Goal: Information Seeking & Learning: Learn about a topic

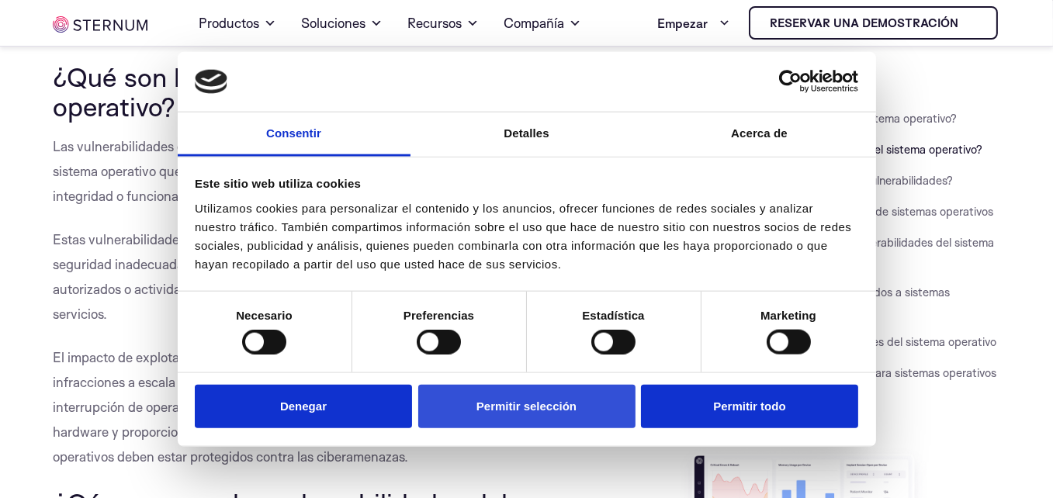
click at [626, 411] on button "Permitir selección" at bounding box center [526, 406] width 217 height 44
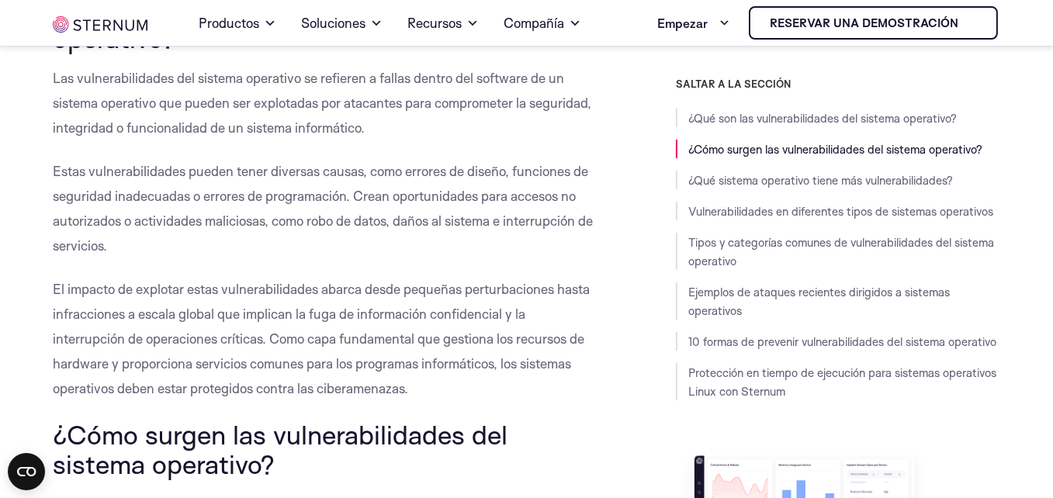
scroll to position [440, 0]
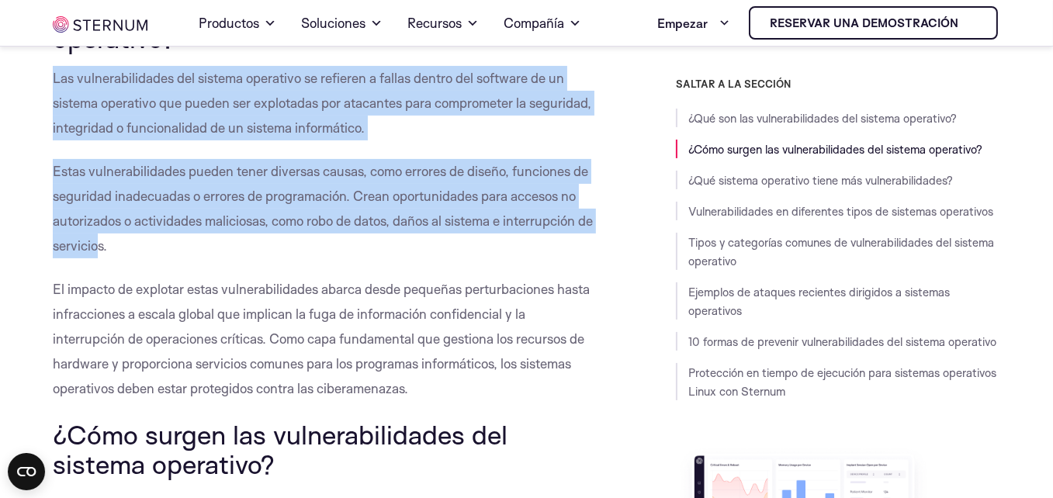
drag, startPoint x: 50, startPoint y: 52, endPoint x: 118, endPoint y: 241, distance: 200.6
copy div "Las vulnerabilidades del sistema operativo se refieren a fallas dentro del soft…"
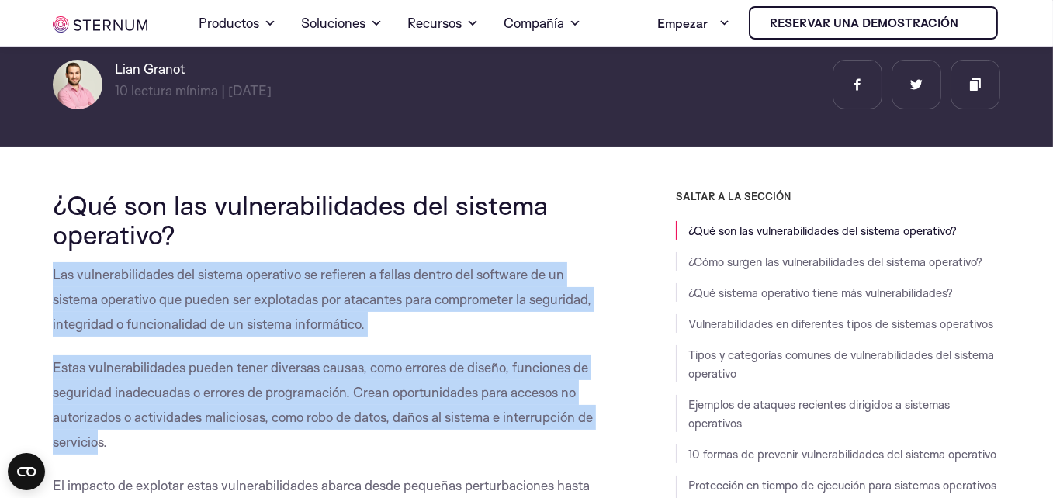
scroll to position [264, 0]
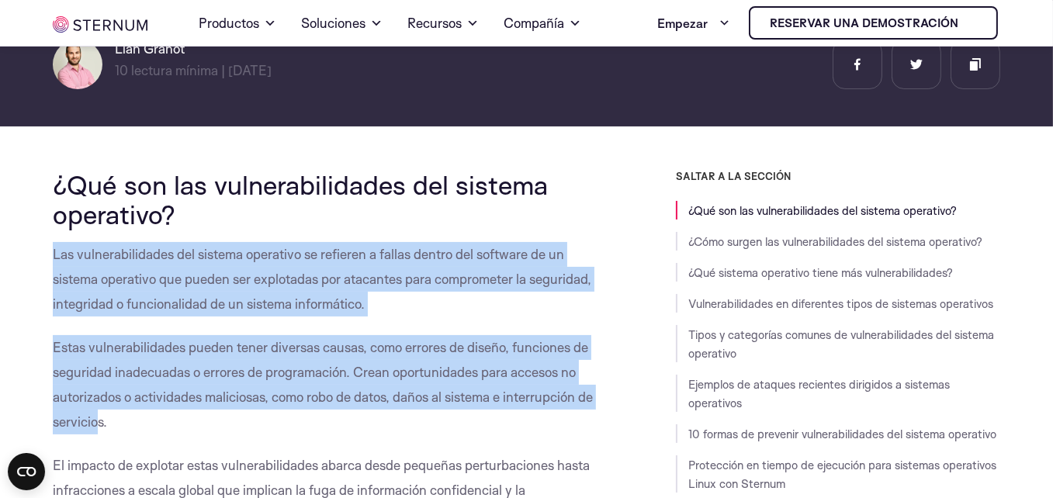
drag, startPoint x: 214, startPoint y: 219, endPoint x: 53, endPoint y: 187, distance: 164.5
click at [53, 187] on h2 "¿Qué son las vulnerabilidades del sistema operativo?" at bounding box center [324, 200] width 543 height 60
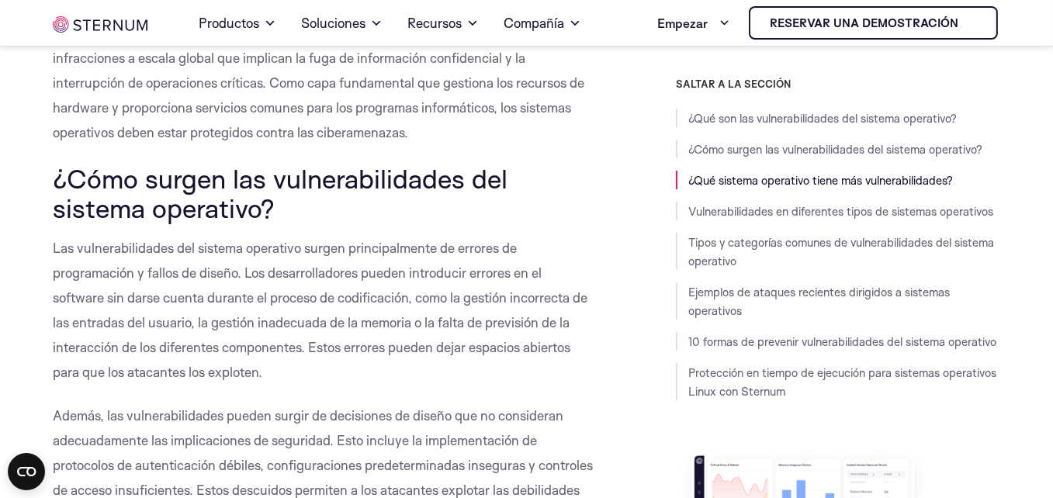
scroll to position [725, 0]
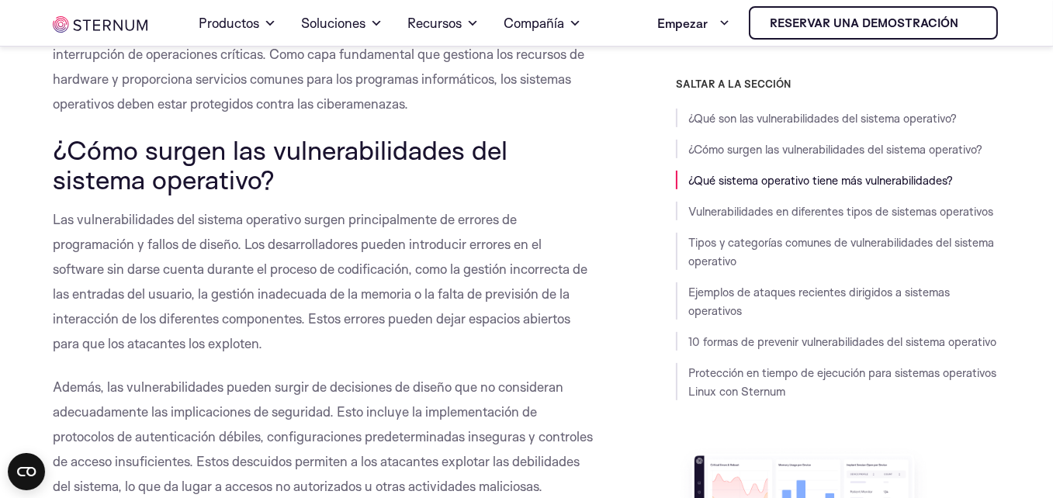
copy font "¿Qué son las vulnerabilidades del sistema operativo?"
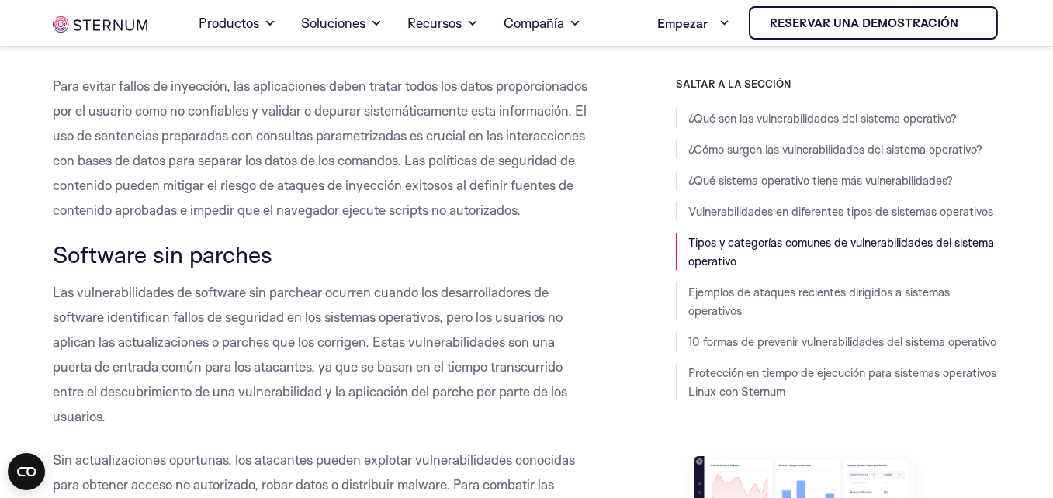
scroll to position [3793, 0]
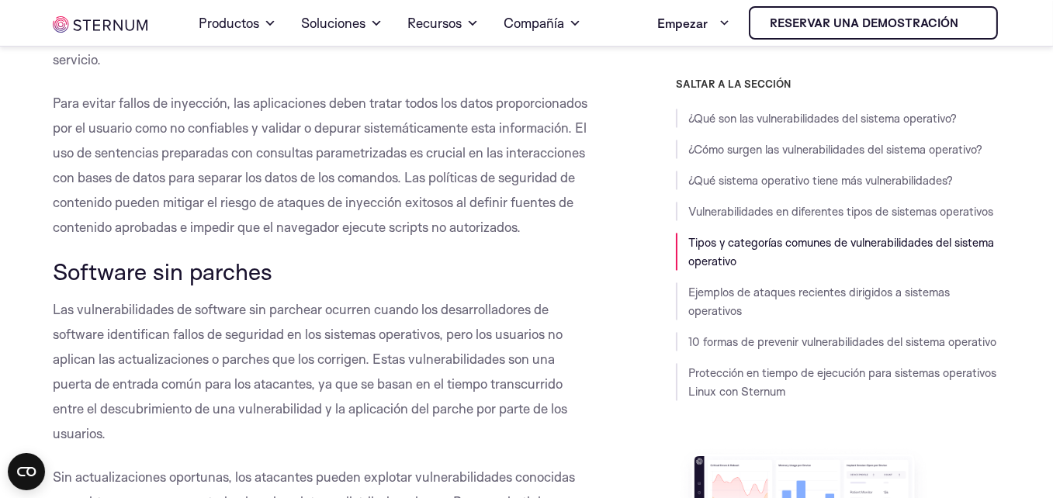
click at [311, 297] on p "Las vulnerabilidades de software sin parchear ocurren cuando los desarrolladore…" at bounding box center [324, 371] width 543 height 149
drag, startPoint x: 259, startPoint y: 272, endPoint x: 240, endPoint y: 269, distance: 19.8
click at [240, 269] on font "Software sin parches" at bounding box center [163, 271] width 220 height 29
drag, startPoint x: 272, startPoint y: 268, endPoint x: 54, endPoint y: 267, distance: 217.3
click at [54, 267] on font "Software sin parches" at bounding box center [163, 271] width 220 height 29
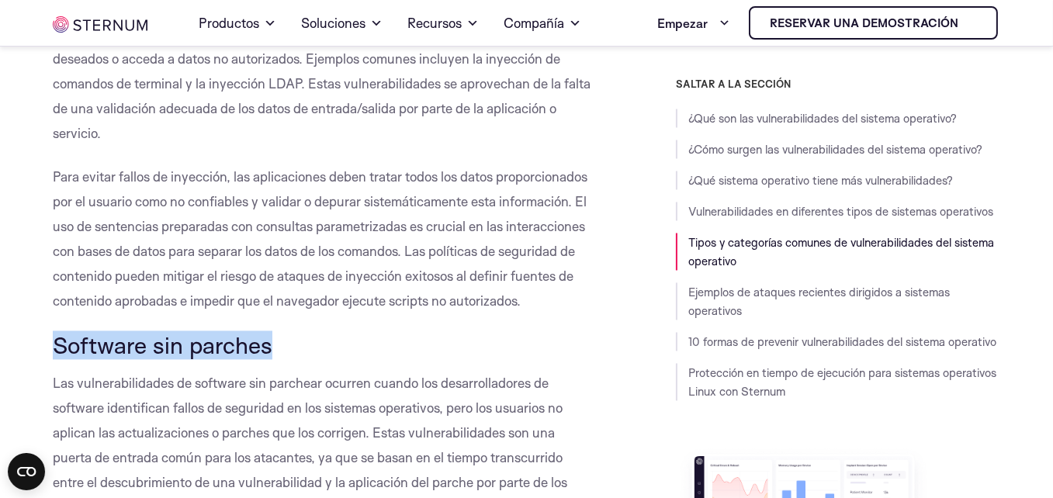
scroll to position [3789, 0]
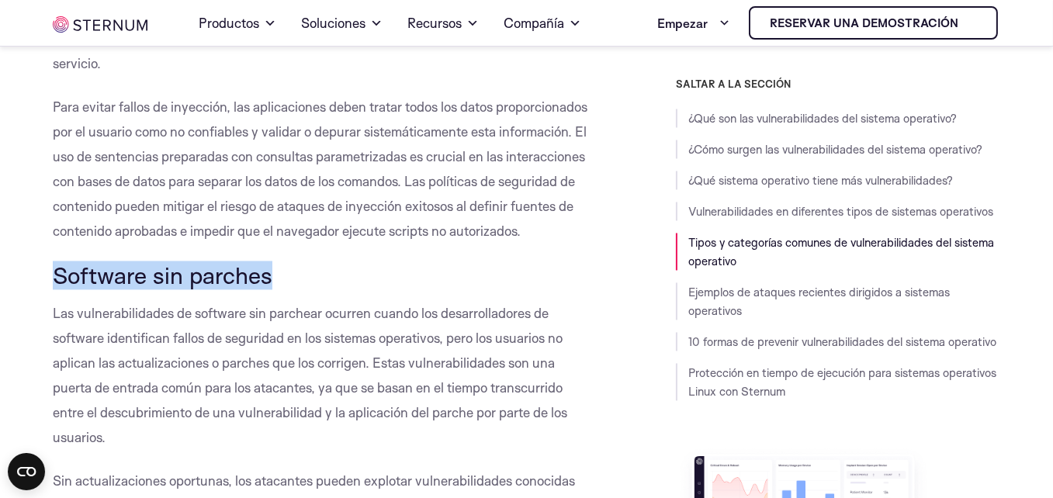
copy font "Software sin parches"
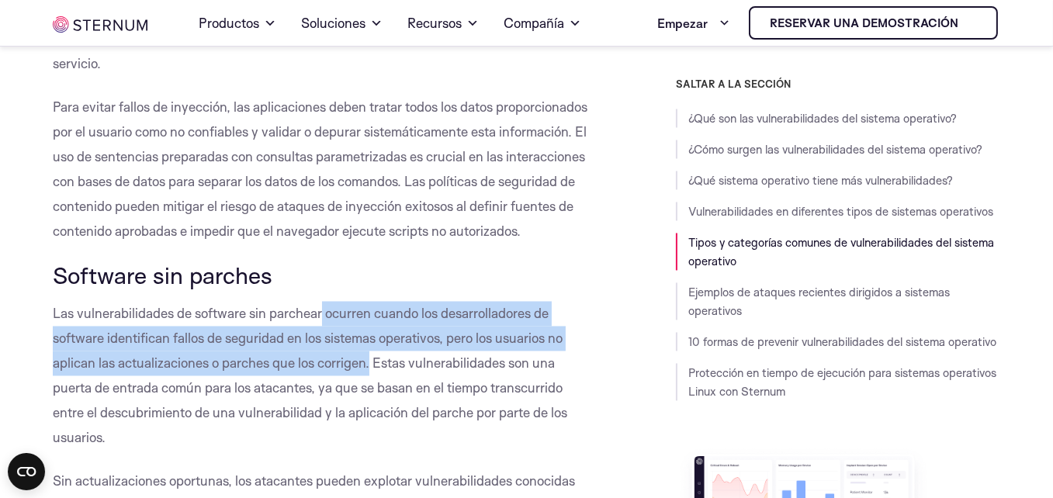
drag, startPoint x: 322, startPoint y: 311, endPoint x: 370, endPoint y: 362, distance: 70.3
click at [370, 362] on font "Las vulnerabilidades de software sin parchear ocurren cuando los desarrolladore…" at bounding box center [310, 375] width 515 height 140
copy font "ocurren cuando los desarrolladores de software identifican fallos de seguridad …"
